Goal: Task Accomplishment & Management: Manage account settings

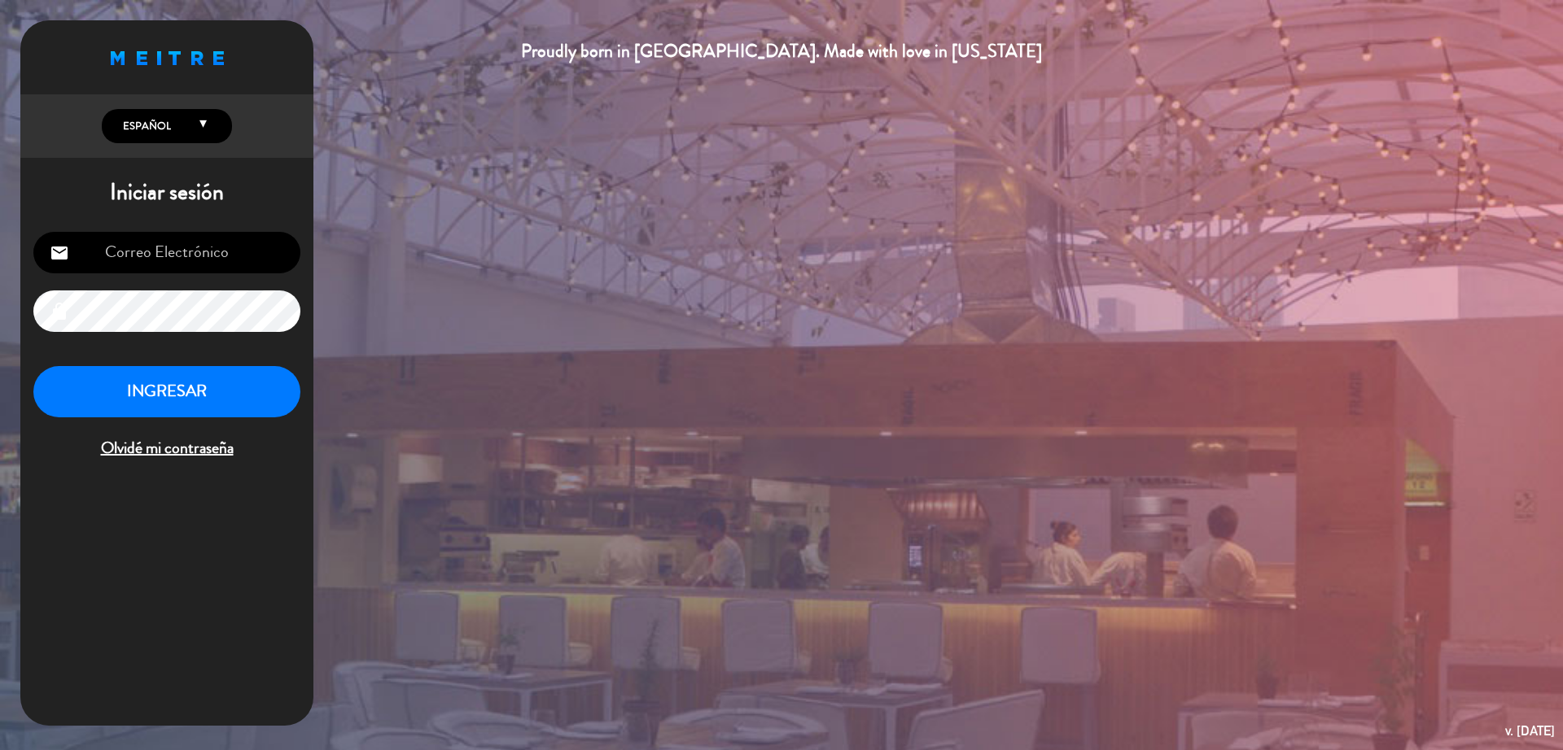
type input "[EMAIL_ADDRESS][DOMAIN_NAME]"
click at [222, 383] on button "INGRESAR" at bounding box center [166, 391] width 267 height 51
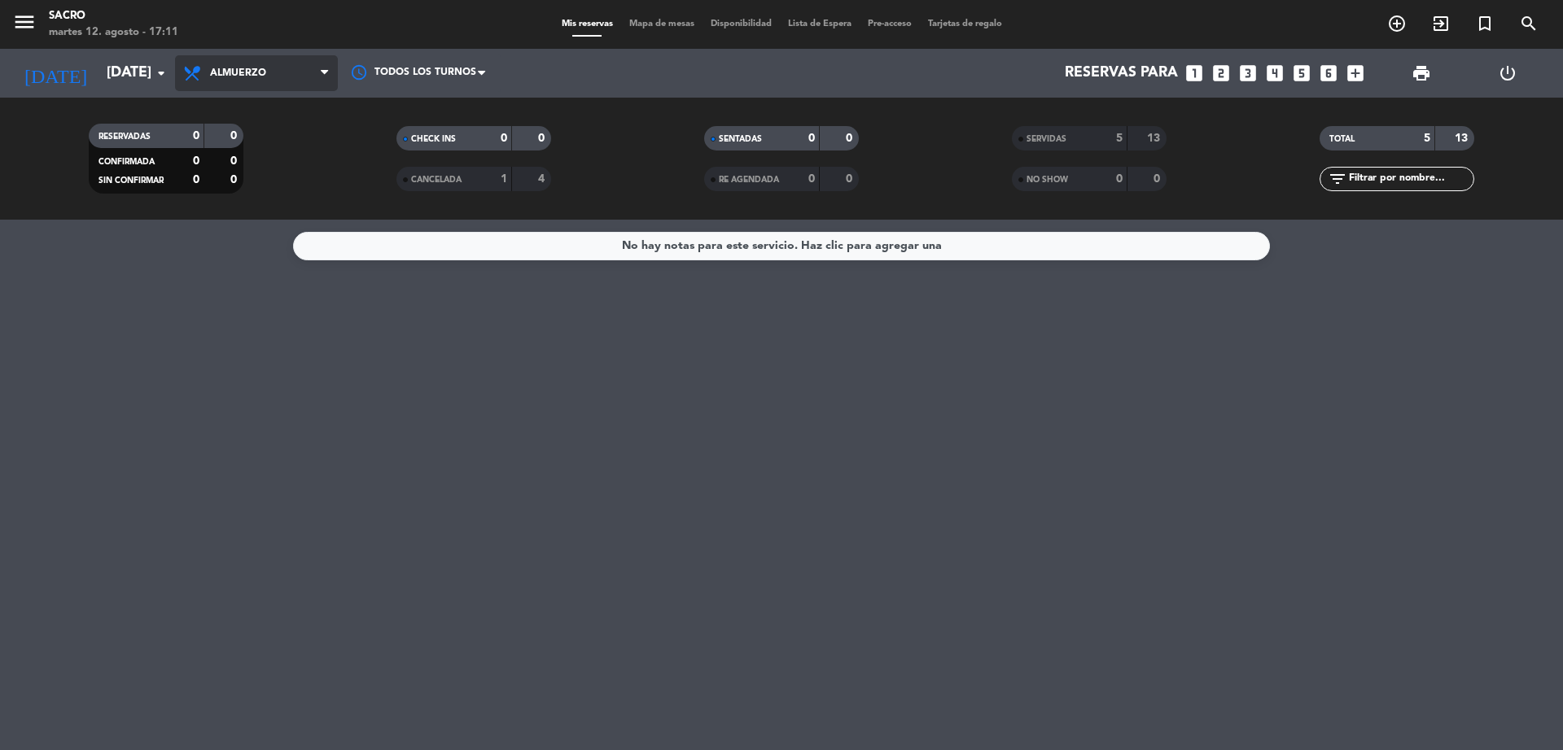
click at [273, 68] on span "Almuerzo" at bounding box center [256, 73] width 163 height 36
click at [238, 173] on div "menu Sacro [DATE] 12. agosto - 17:11 Mis reservas Mapa de mesas Disponibilidad …" at bounding box center [781, 110] width 1563 height 220
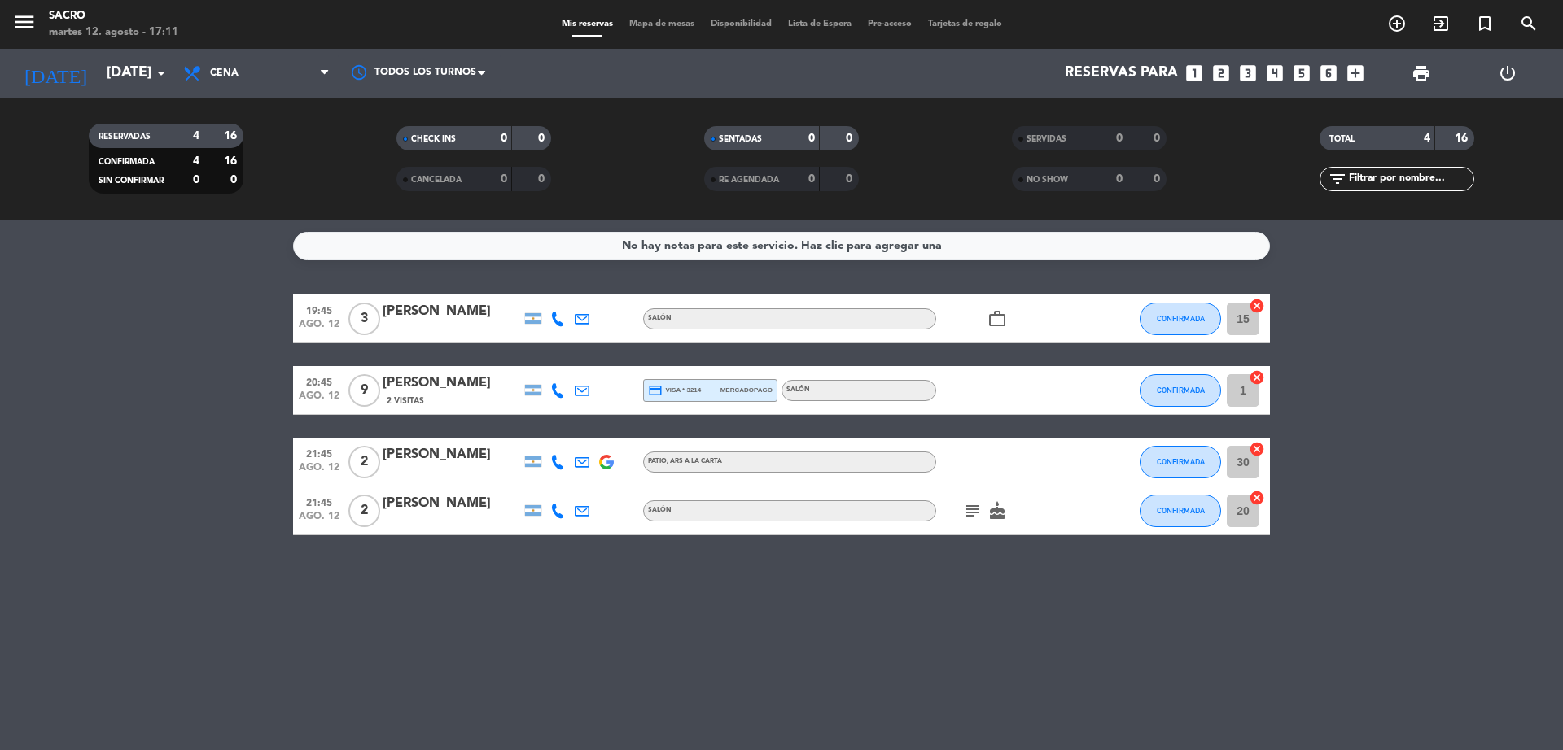
click at [1001, 320] on icon "work_outline" at bounding box center [997, 319] width 20 height 20
click at [963, 518] on icon "subject" at bounding box center [973, 511] width 20 height 20
click at [999, 510] on icon "cake" at bounding box center [997, 511] width 20 height 20
click at [1292, 698] on div "No hay notas para este servicio. Haz clic para agregar una 19:45 [DATE] 3 [PERS…" at bounding box center [781, 485] width 1563 height 531
